Goal: Task Accomplishment & Management: Use online tool/utility

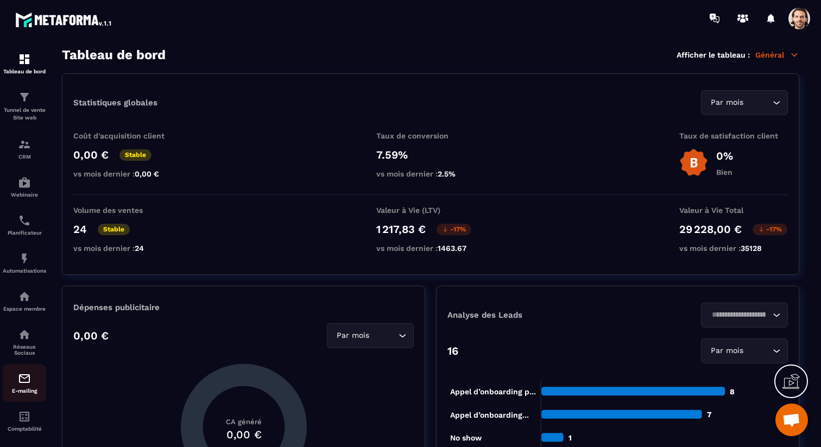
click at [26, 378] on img at bounding box center [24, 378] width 13 height 13
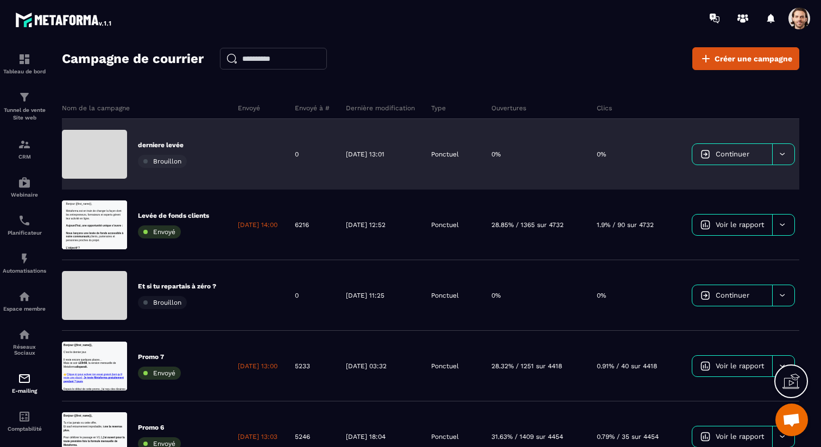
click at [739, 152] on span "Continuer" at bounding box center [733, 154] width 34 height 8
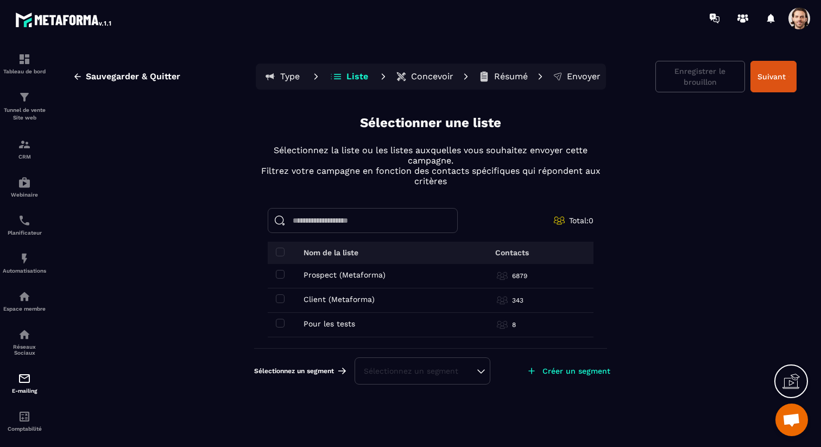
click at [286, 273] on div "Prospect (Metaforma) Prospect (Metaforma)" at bounding box center [357, 274] width 163 height 9
click at [281, 274] on span at bounding box center [280, 274] width 9 height 9
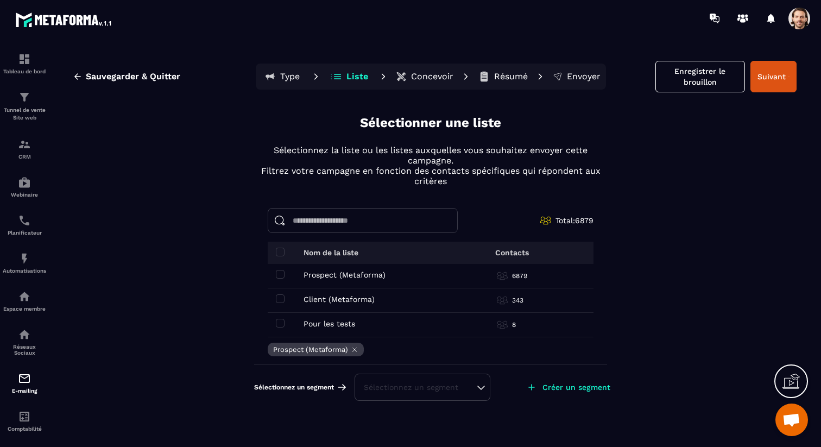
click at [281, 303] on td "Client (Metaforma) Client (Metaforma)" at bounding box center [357, 300] width 179 height 24
click at [281, 296] on span at bounding box center [280, 298] width 9 height 9
click at [397, 387] on div "Sélectionnez un segment" at bounding box center [422, 387] width 117 height 11
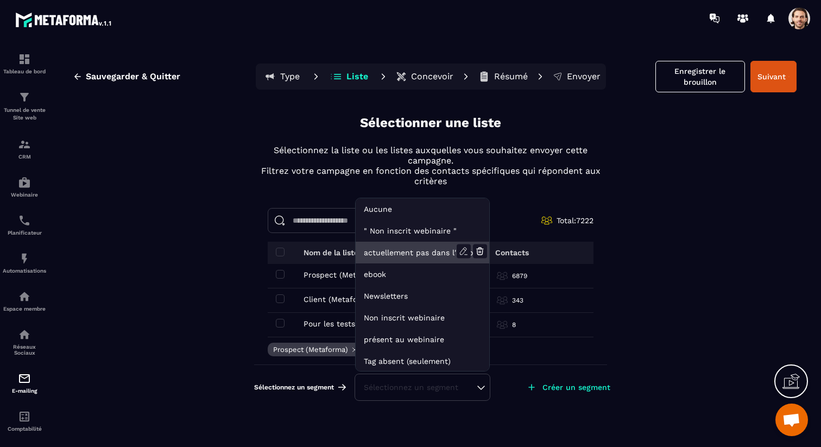
click at [400, 248] on li "actuellement pas dans l'automatisation webinar live" at bounding box center [423, 253] width 134 height 22
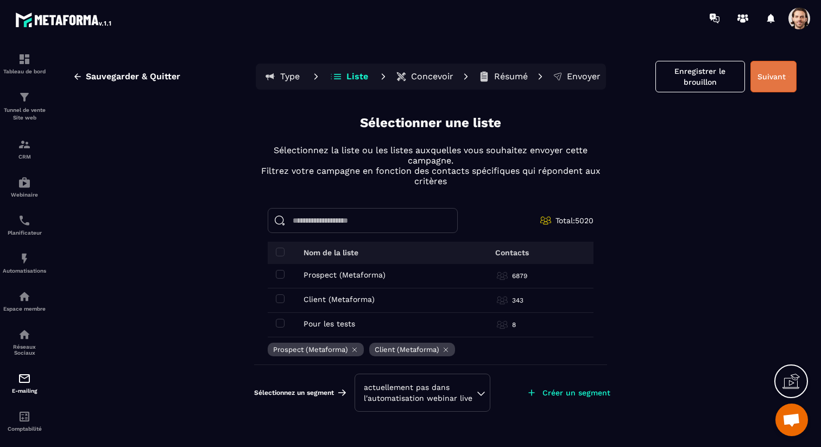
click at [771, 85] on button "Suivant" at bounding box center [773, 76] width 46 height 31
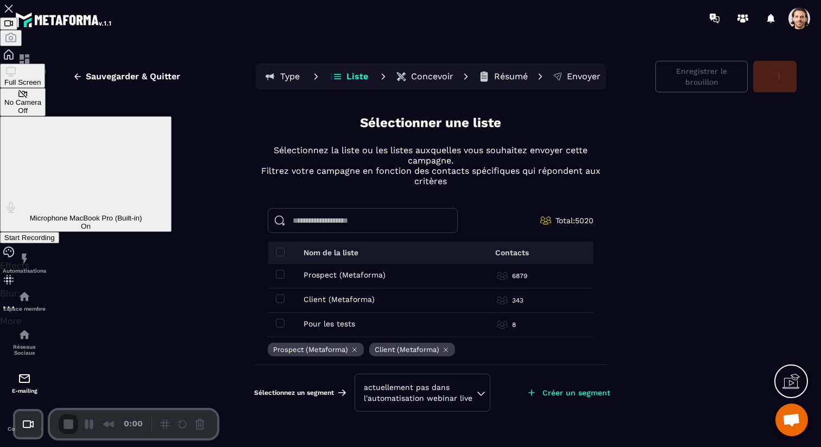
click at [55, 234] on div "Start Recording" at bounding box center [29, 238] width 51 height 8
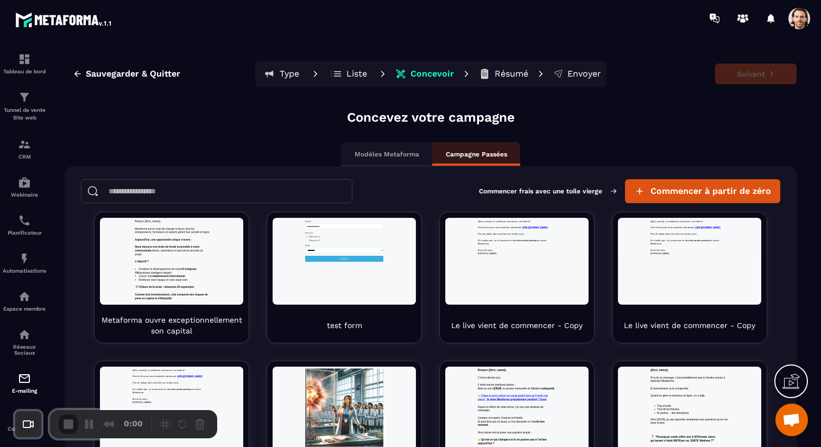
click at [352, 72] on p "Liste" at bounding box center [356, 73] width 21 height 11
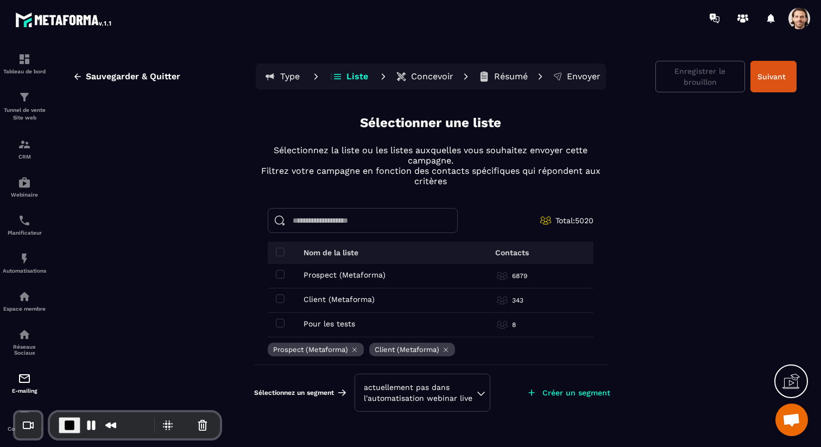
click at [475, 390] on div "actuellement pas dans l'automatisation webinar live" at bounding box center [422, 393] width 117 height 22
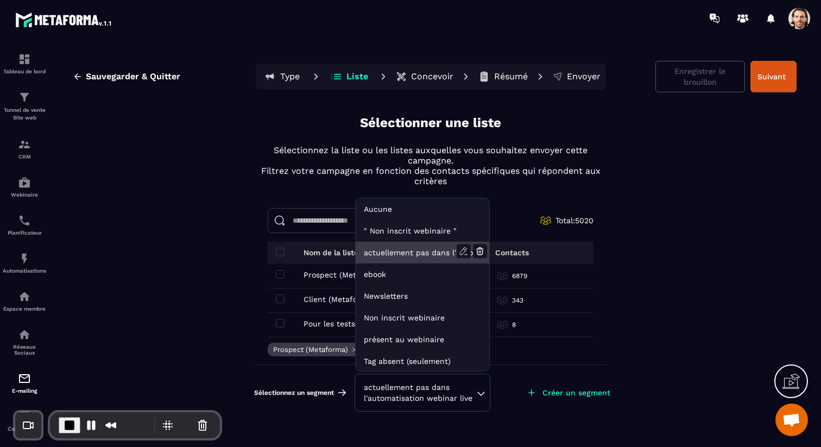
click at [440, 249] on li "actuellement pas dans l'automatisation webinar live" at bounding box center [423, 253] width 134 height 22
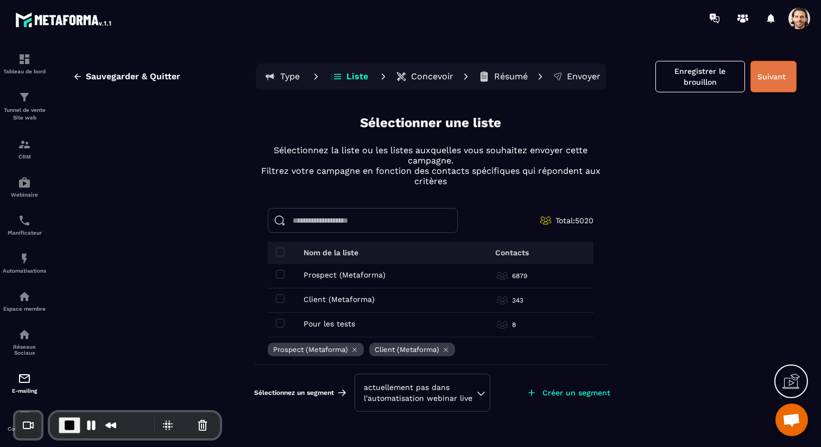
click at [780, 82] on button "Suivant" at bounding box center [773, 76] width 46 height 31
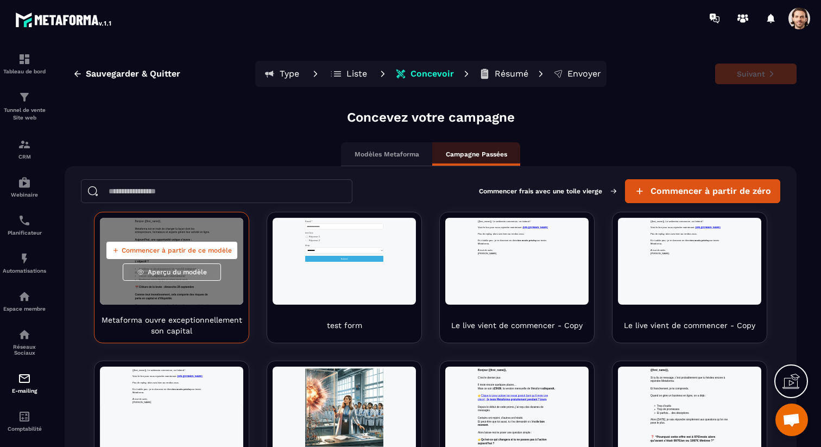
click at [196, 252] on span "Commencer à partir de ce modèle" at bounding box center [177, 250] width 110 height 9
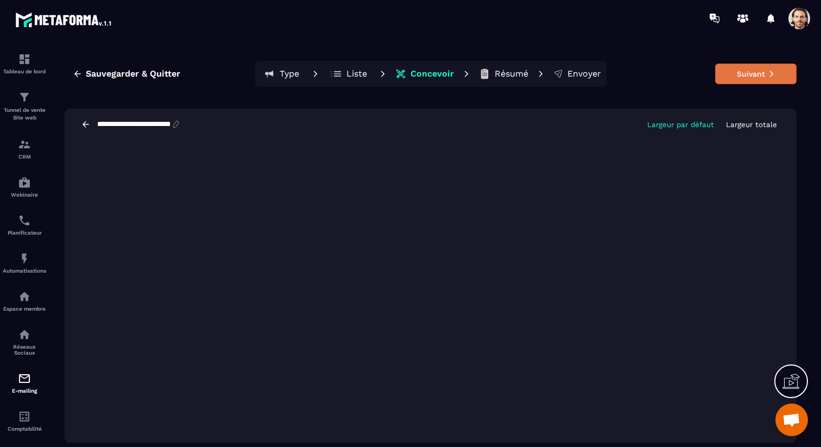
click at [737, 74] on button "Suivant" at bounding box center [755, 74] width 81 height 21
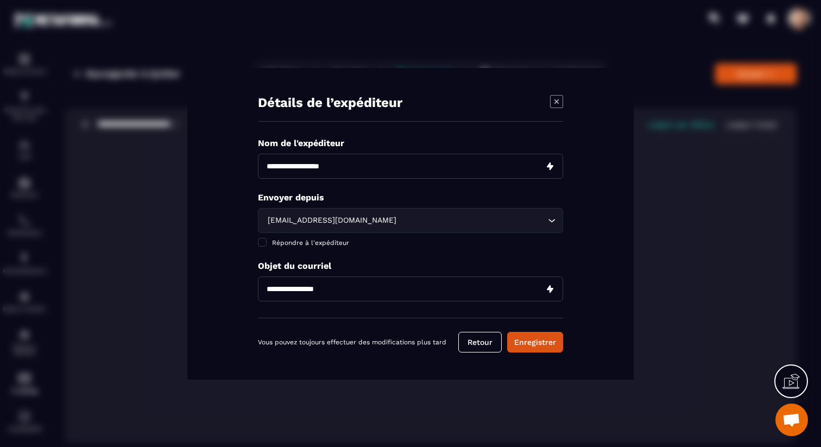
click at [343, 169] on input "Modal window" at bounding box center [410, 166] width 305 height 25
type input "**********"
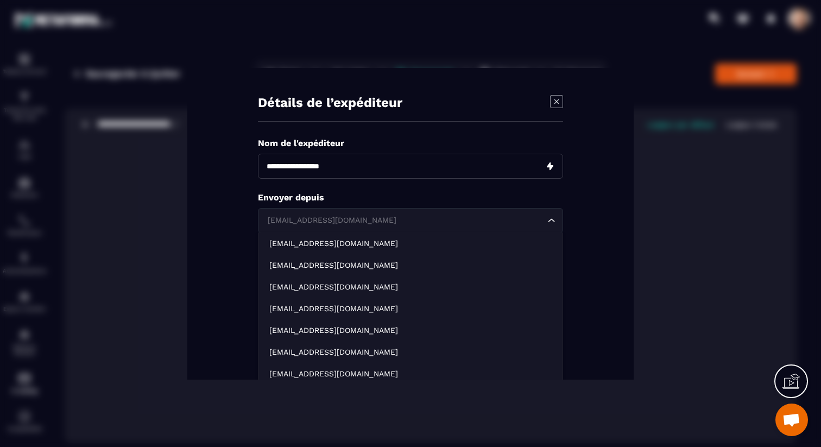
click at [343, 219] on div "[EMAIL_ADDRESS][DOMAIN_NAME]" at bounding box center [405, 220] width 282 height 12
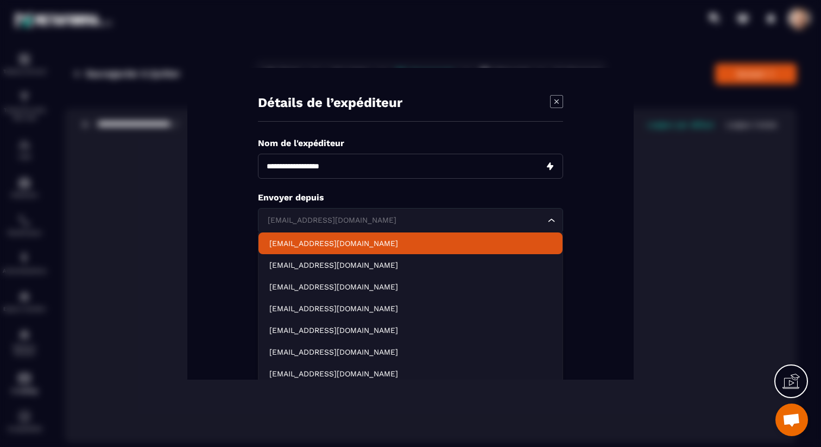
click at [337, 248] on li "[EMAIL_ADDRESS][DOMAIN_NAME]" at bounding box center [410, 243] width 304 height 22
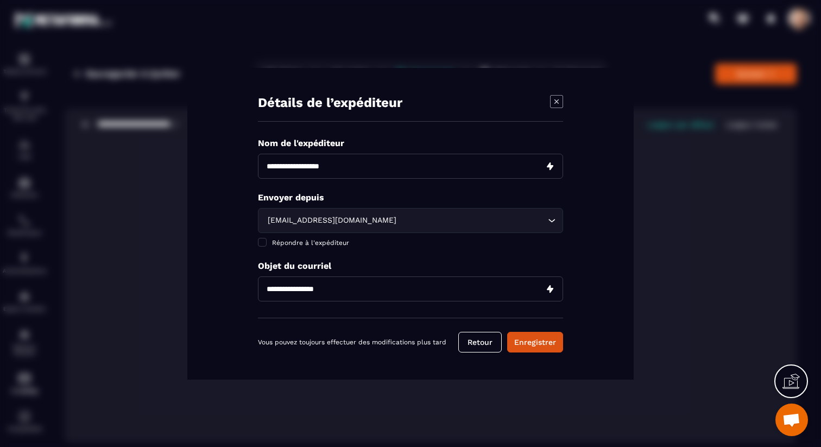
click at [323, 285] on input "Modal window" at bounding box center [410, 288] width 305 height 25
paste input "**********"
type input "**********"
click at [401, 262] on p "Objet du courriel" at bounding box center [410, 266] width 305 height 10
click at [552, 337] on button "Enregistrer" at bounding box center [535, 342] width 56 height 21
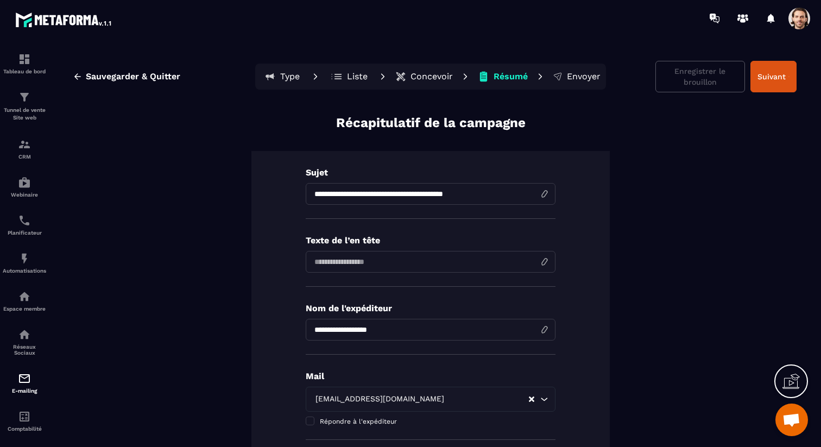
click at [425, 79] on p "Concevoir" at bounding box center [432, 76] width 42 height 11
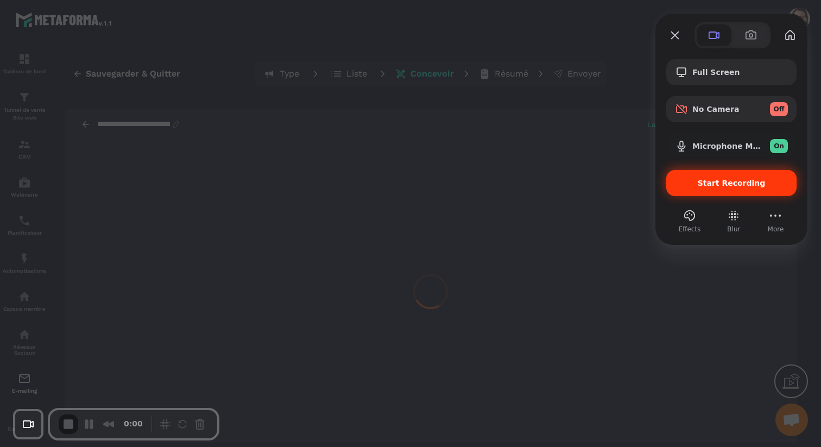
click at [697, 176] on div "Start Recording" at bounding box center [731, 183] width 130 height 26
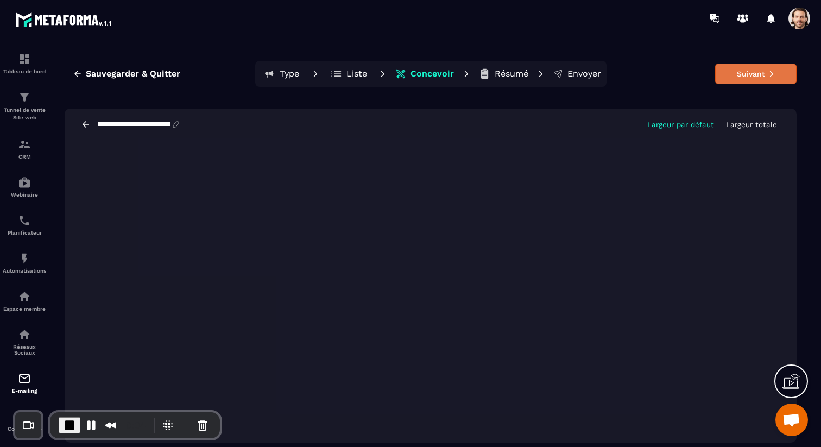
click at [768, 69] on button "Suivant" at bounding box center [755, 74] width 81 height 21
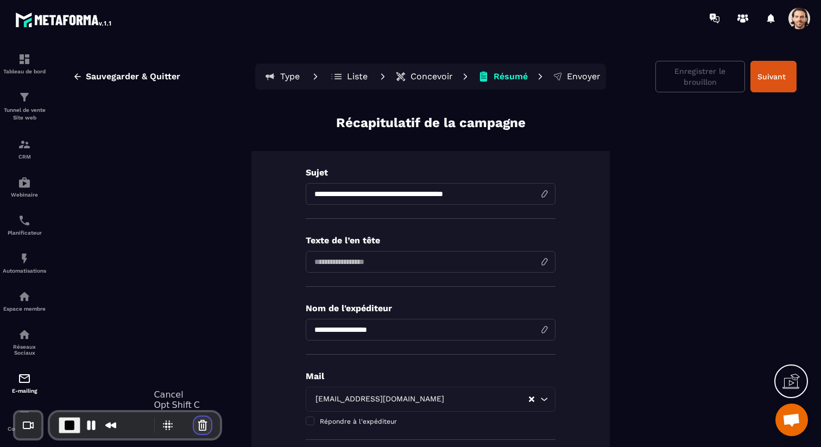
click at [195, 425] on button "Cancel Recording" at bounding box center [202, 424] width 17 height 17
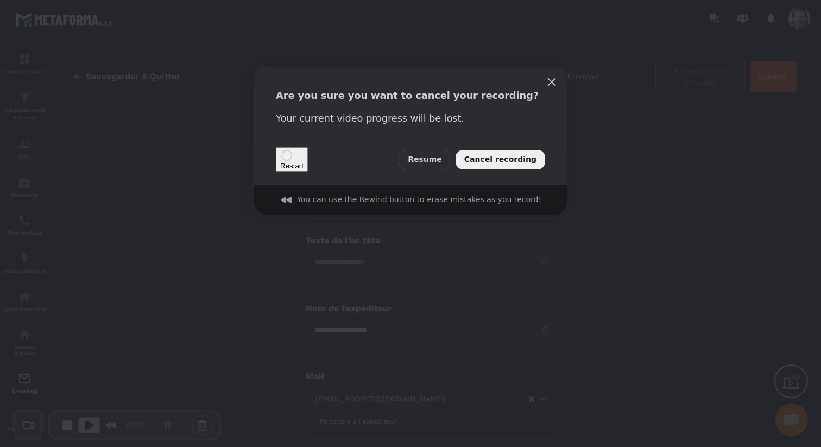
click at [485, 158] on span "Cancel recording" at bounding box center [500, 160] width 72 height 12
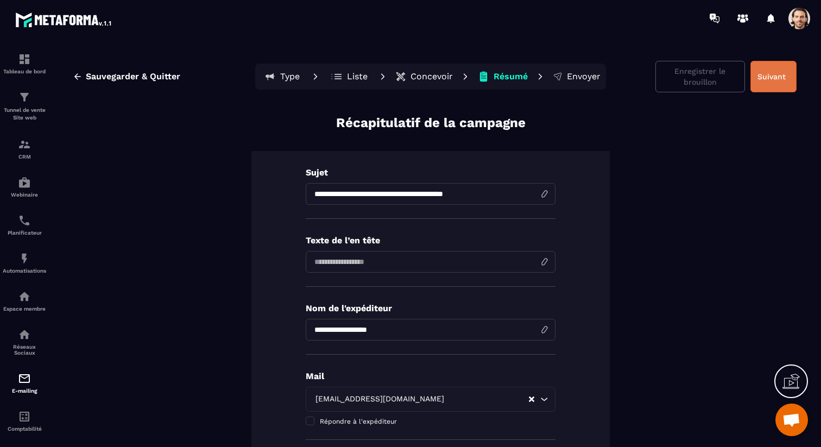
click at [768, 77] on button "Suivant" at bounding box center [773, 76] width 46 height 31
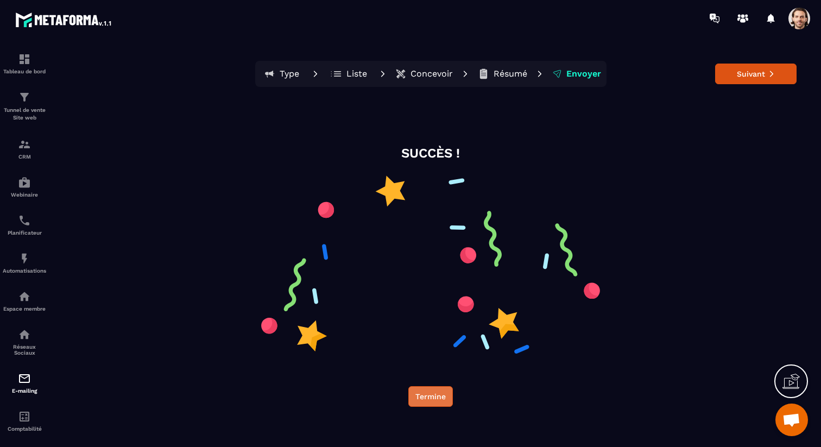
click at [439, 402] on button "Termine" at bounding box center [430, 396] width 45 height 21
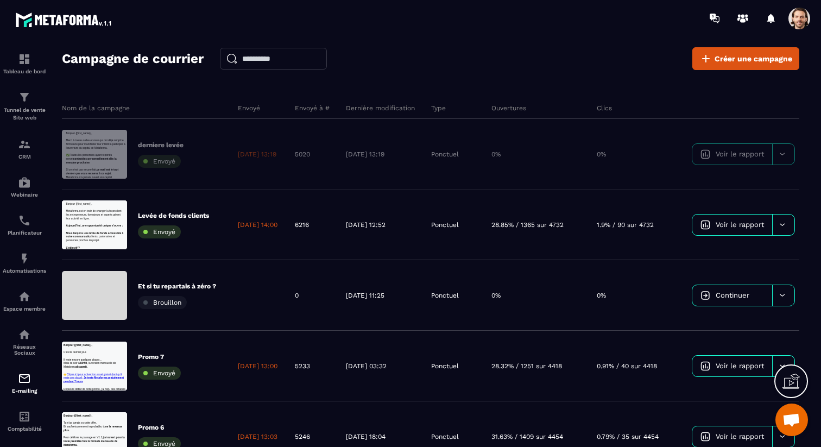
click at [797, 18] on span at bounding box center [799, 19] width 22 height 22
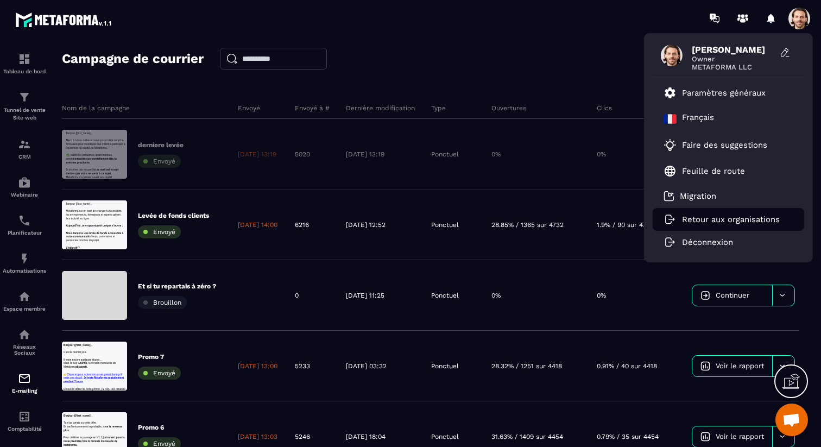
click at [701, 215] on p "Retour aux organisations" at bounding box center [731, 219] width 98 height 10
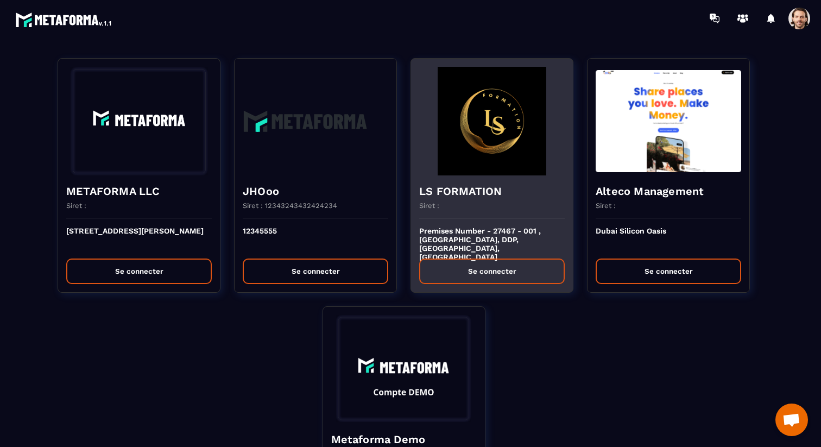
click at [495, 197] on h4 "LS FORMATION" at bounding box center [492, 191] width 146 height 15
